Goal: Information Seeking & Learning: Learn about a topic

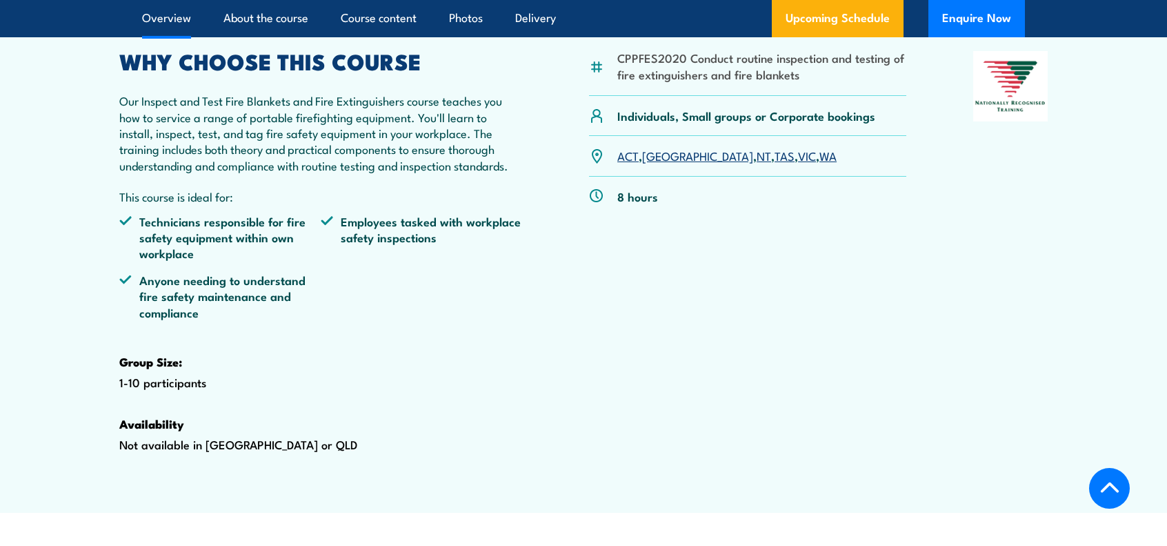
scroll to position [414, 0]
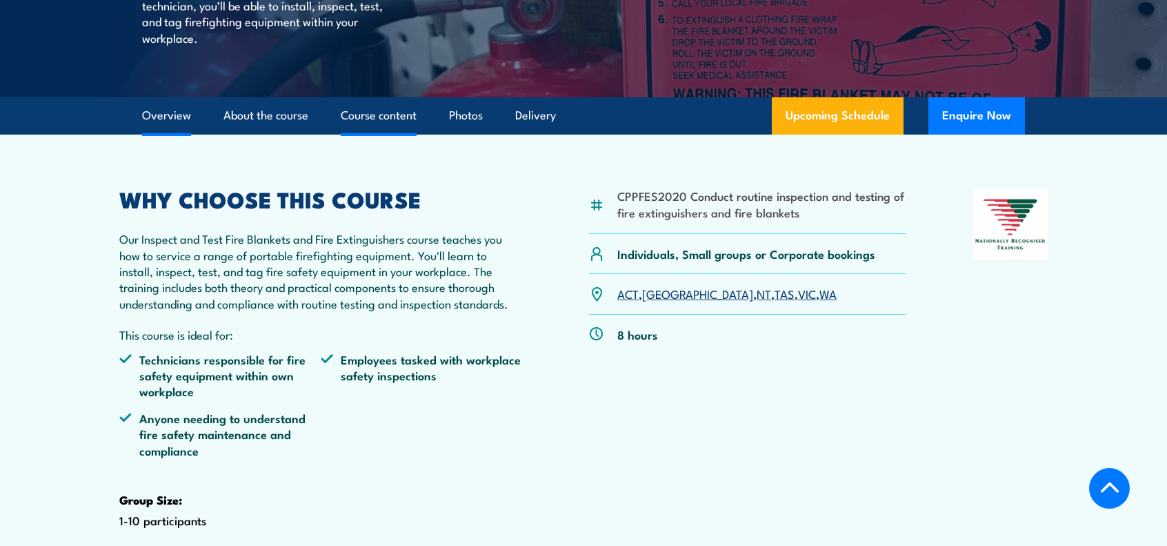
click at [372, 134] on link "Course content" at bounding box center [379, 115] width 76 height 37
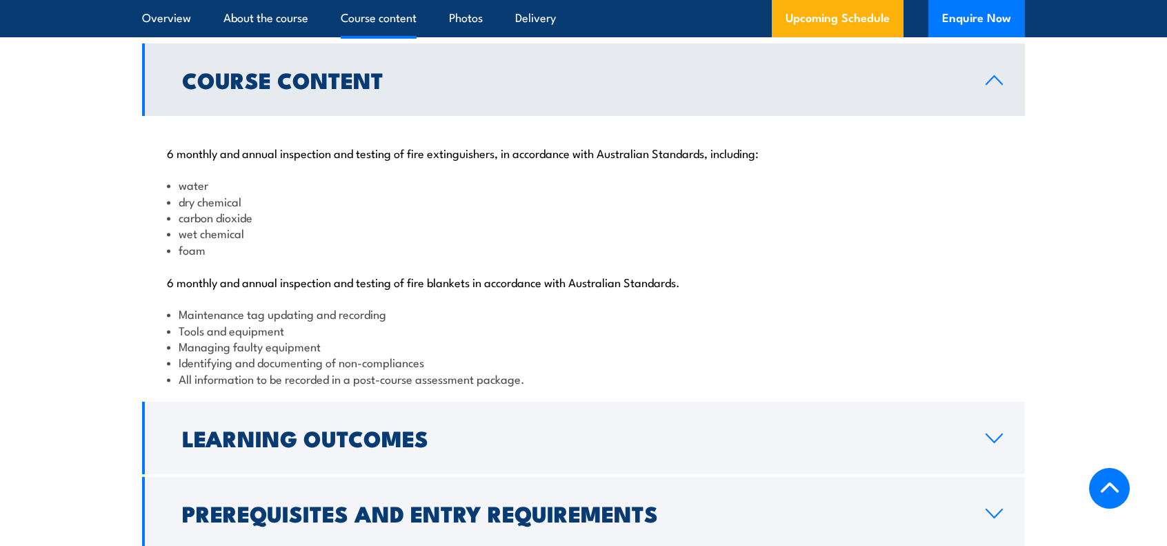
scroll to position [1379, 0]
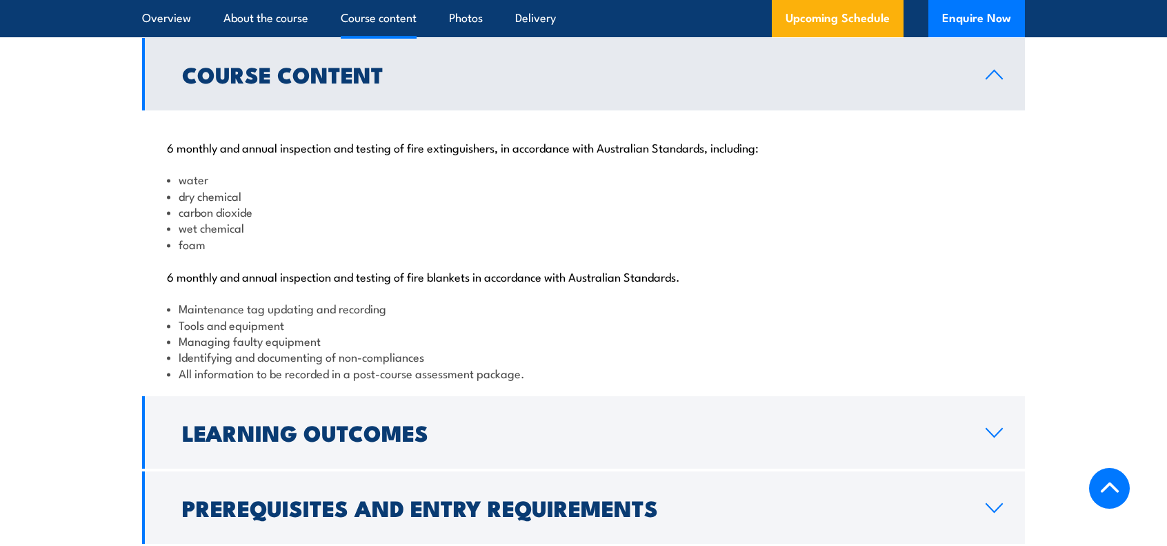
click at [448, 154] on p "6 monthly and annual inspection and testing of fire extinguishers, in accordanc…" at bounding box center [583, 147] width 833 height 14
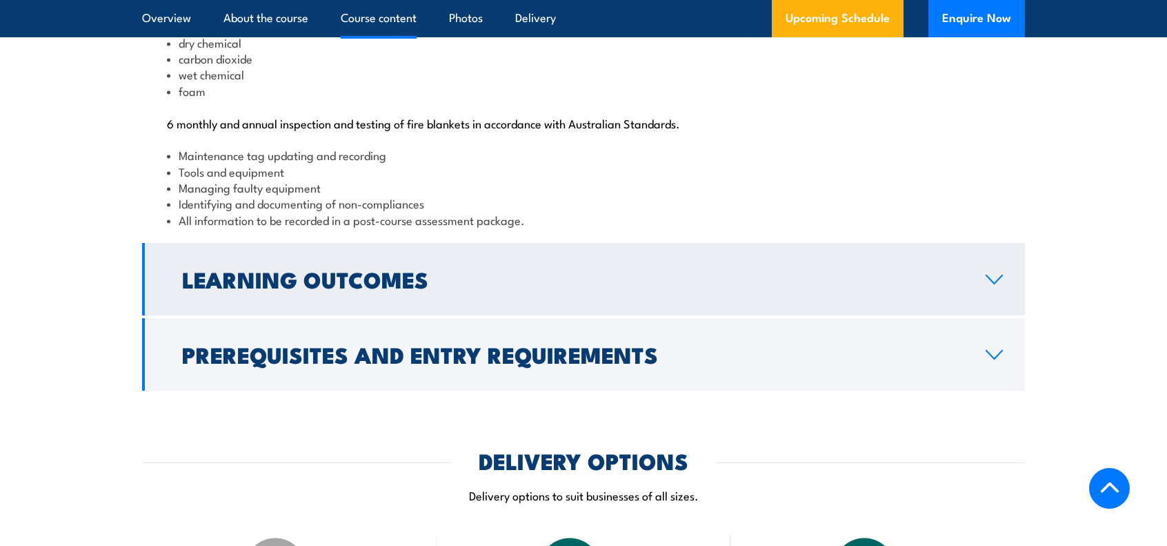
scroll to position [1586, 0]
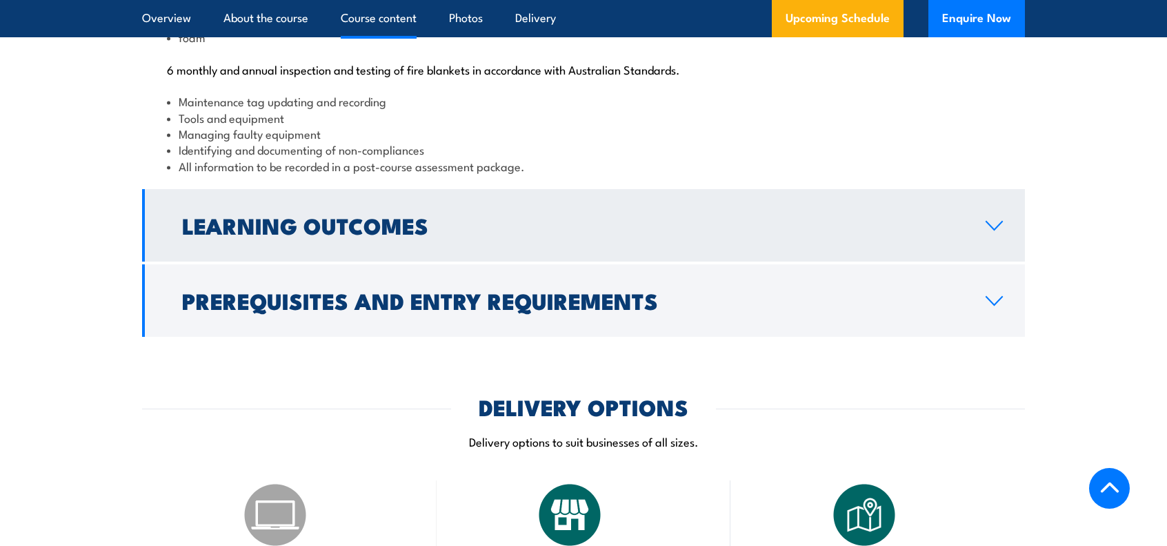
click at [329, 235] on h2 "Learning Outcomes" at bounding box center [573, 224] width 782 height 19
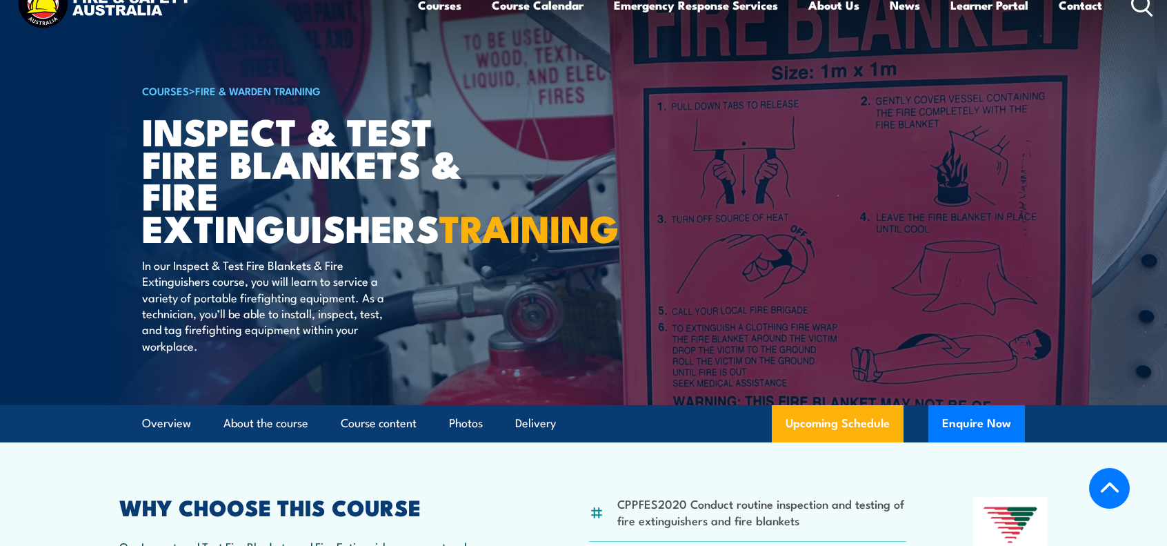
scroll to position [0, 0]
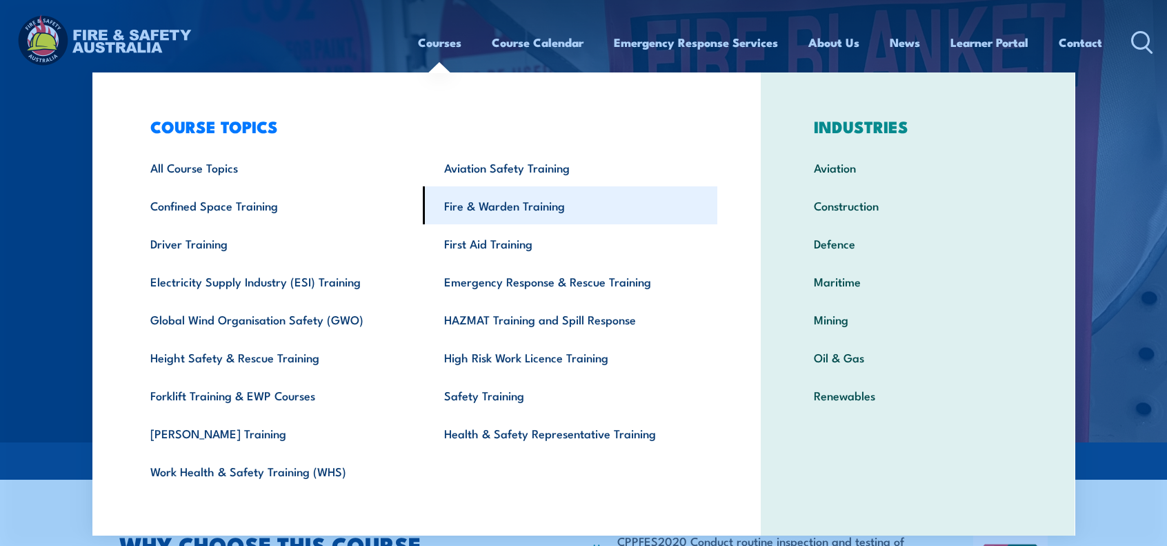
click at [502, 206] on link "Fire & Warden Training" at bounding box center [570, 205] width 295 height 38
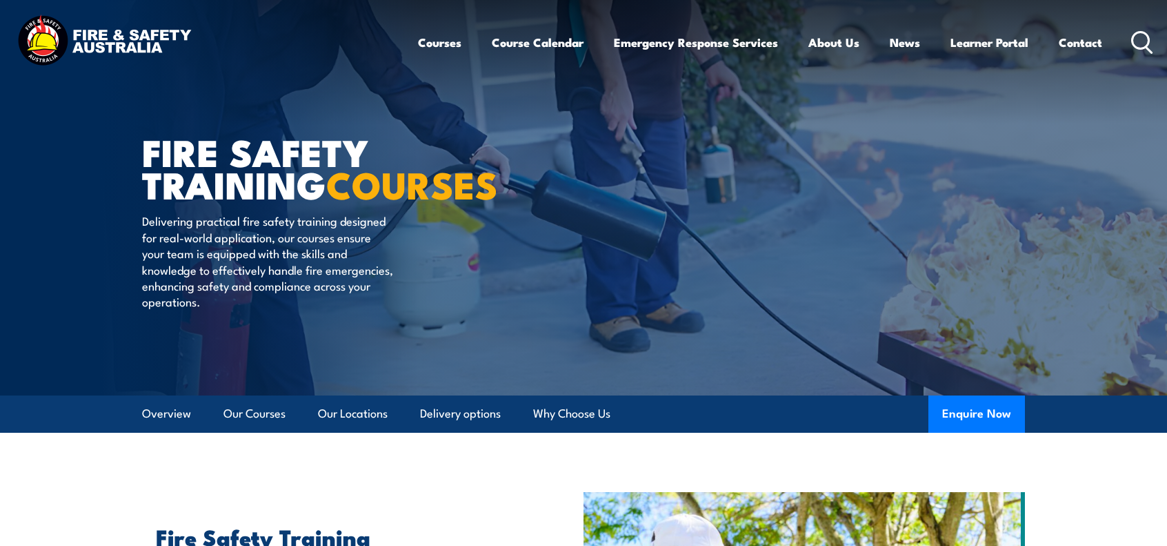
click at [1141, 48] on circle at bounding box center [1141, 40] width 17 height 17
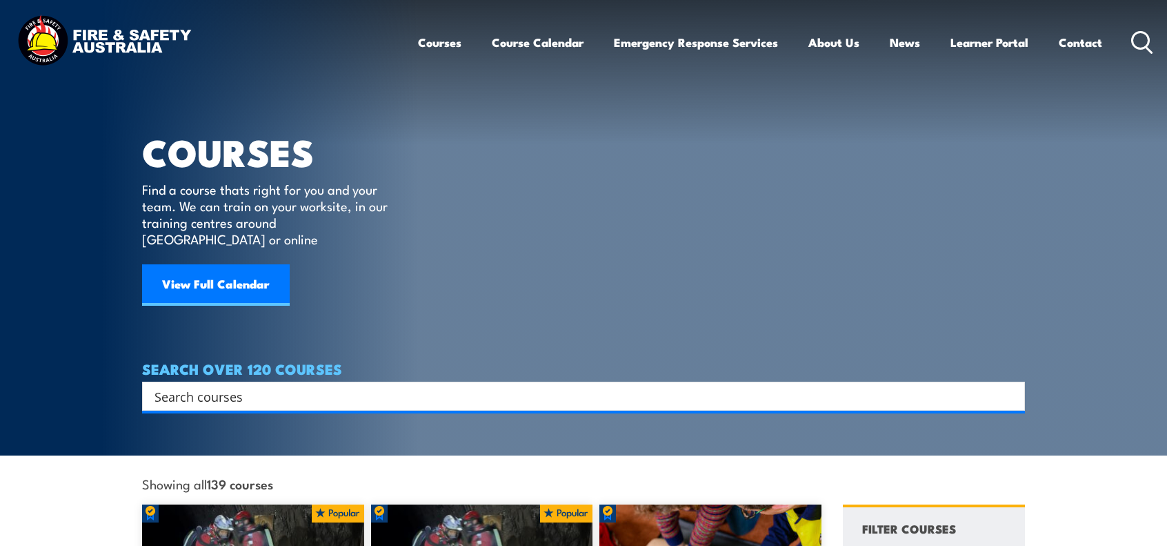
click at [355, 386] on input "Search input" at bounding box center [575, 396] width 840 height 21
type input "inspect and test"
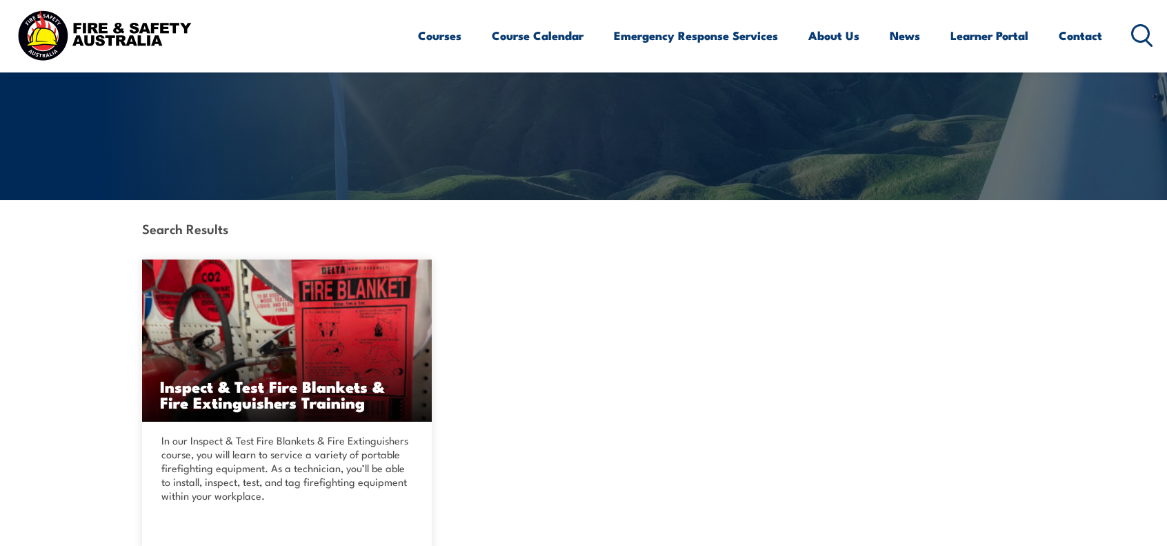
scroll to position [276, 0]
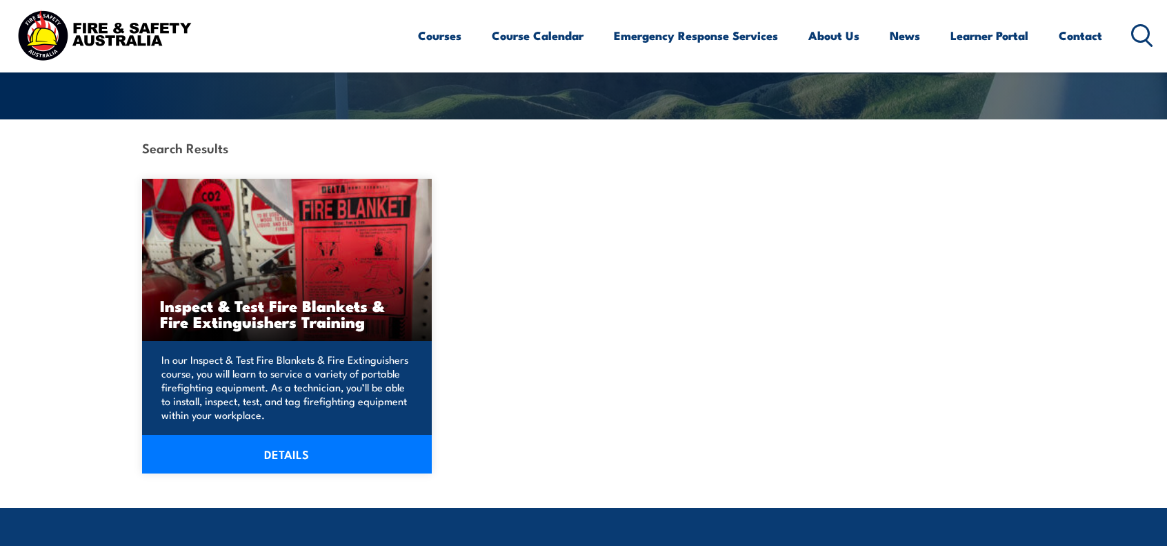
click at [282, 312] on h3 "Inspect & Test Fire Blankets & Fire Extinguishers Training" at bounding box center [287, 313] width 254 height 32
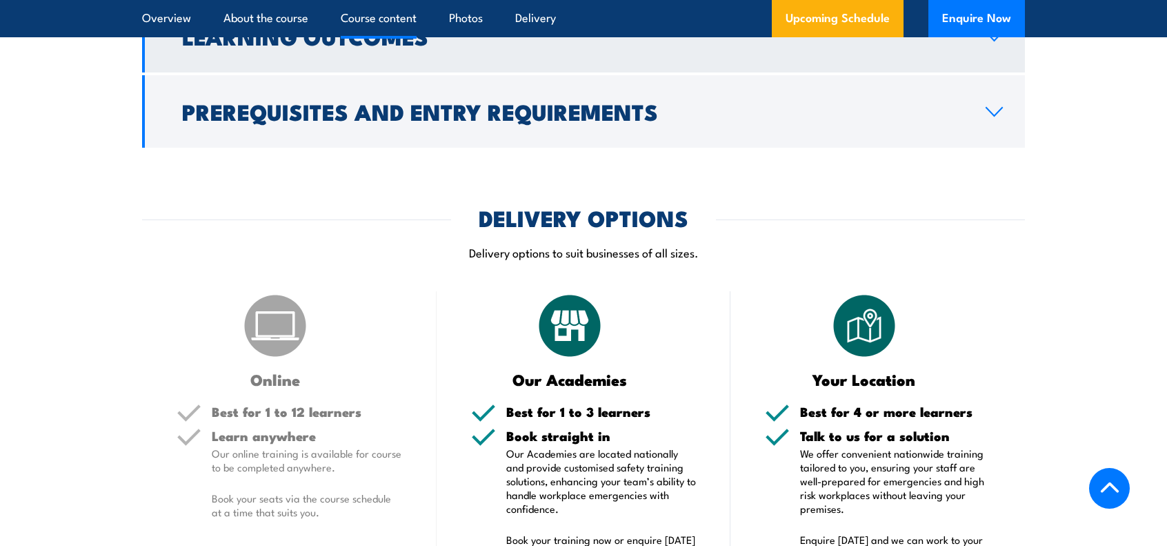
scroll to position [1794, 0]
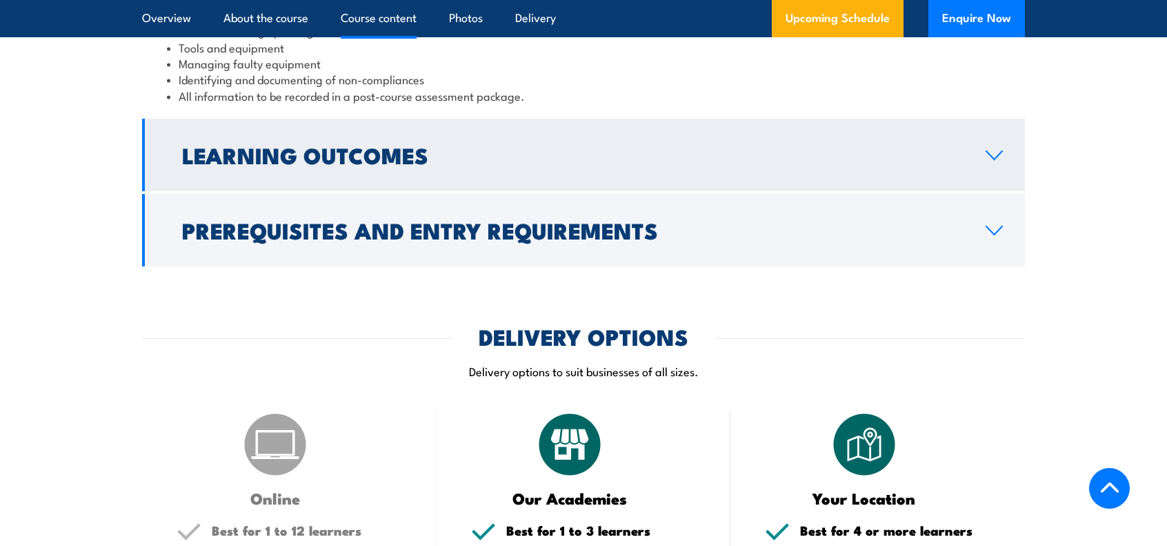
click at [351, 164] on h2 "Learning Outcomes" at bounding box center [573, 154] width 782 height 19
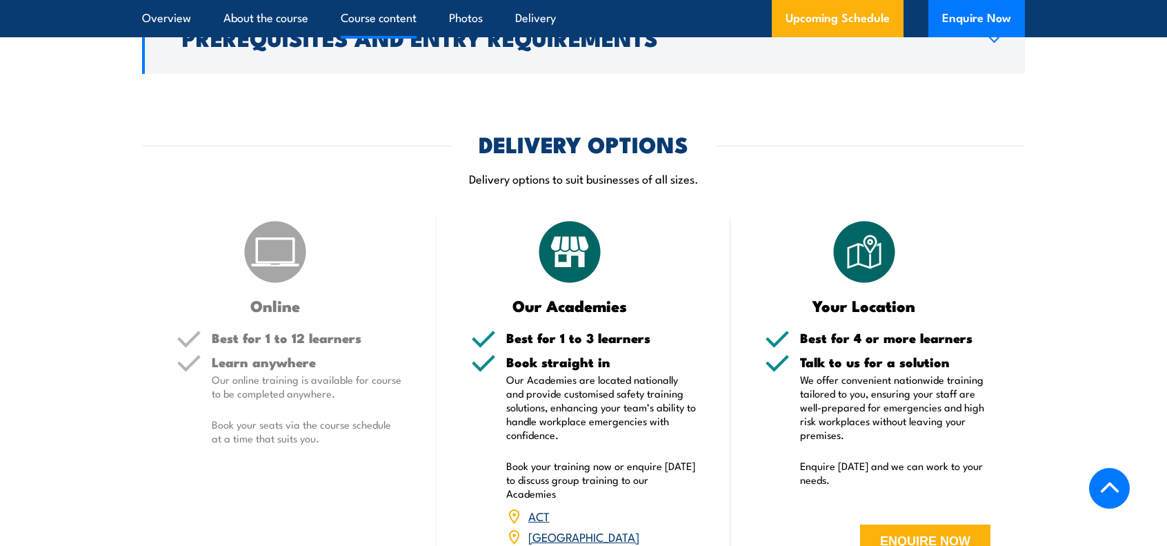
scroll to position [1566, 0]
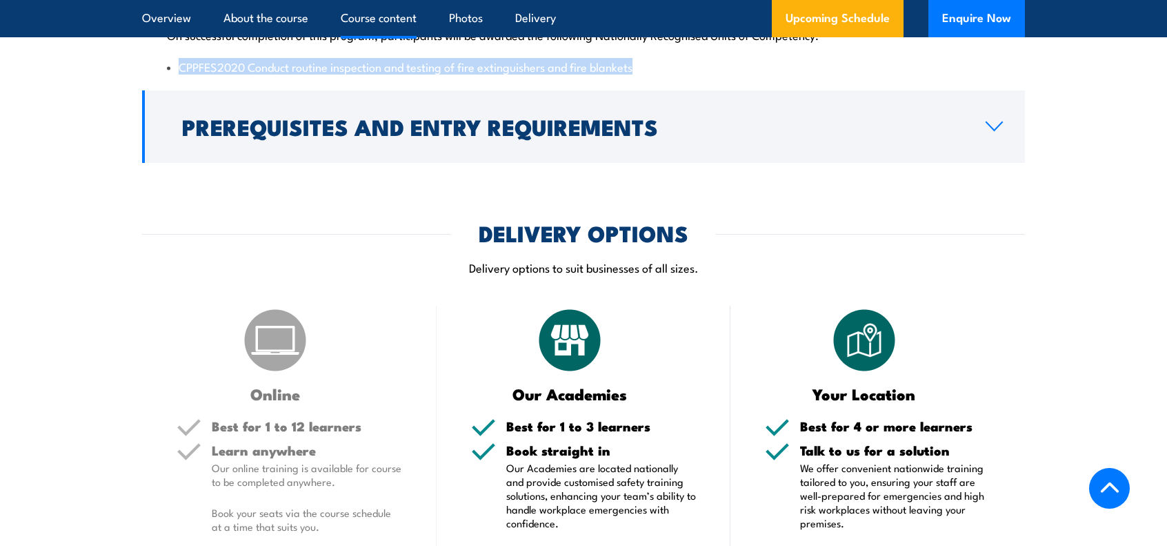
drag, startPoint x: 180, startPoint y: 118, endPoint x: 640, endPoint y: 117, distance: 460.2
click at [640, 75] on li "CPPFES2020 Conduct routine inspection and testing of fire extinguishers and fir…" at bounding box center [583, 67] width 833 height 16
copy li "CPPFES2020 Conduct routine inspection and testing of fire extinguishers and fir…"
